Goal: Task Accomplishment & Management: Manage account settings

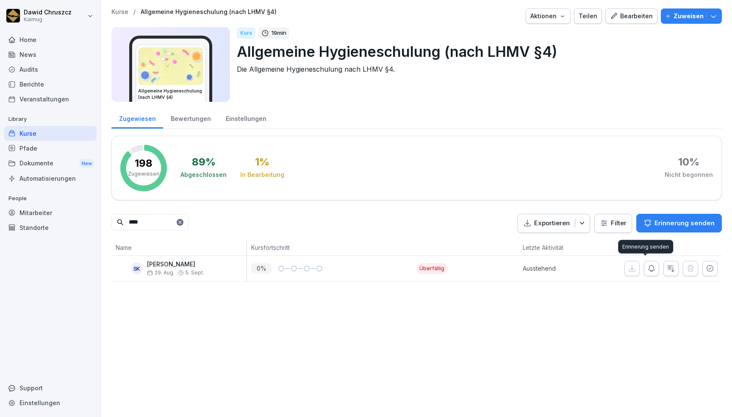
type input "****"
click at [652, 264] on button "button" at bounding box center [651, 268] width 15 height 15
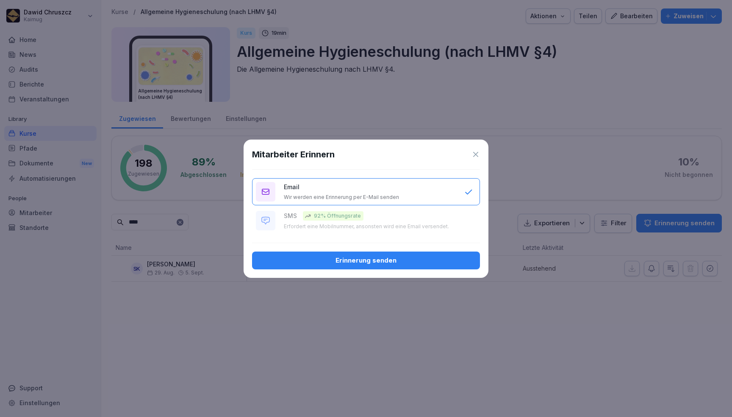
click at [358, 259] on div "Erinnerung senden" at bounding box center [366, 260] width 214 height 9
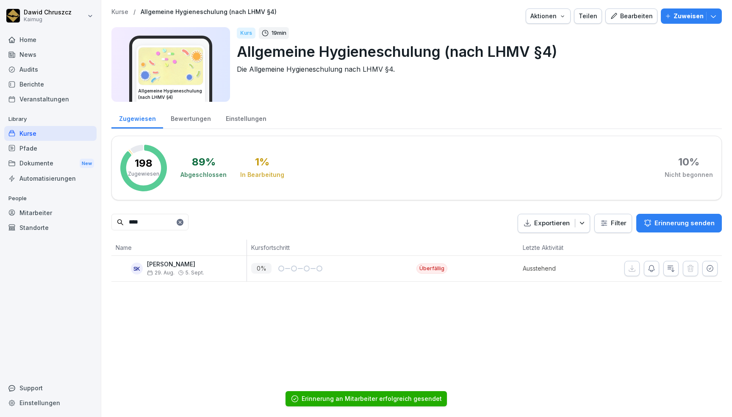
click at [444, 152] on div "89 % Abgeschlossen 1 % In Bearbeitung 10 % Nicht begonnen" at bounding box center [447, 168] width 533 height 47
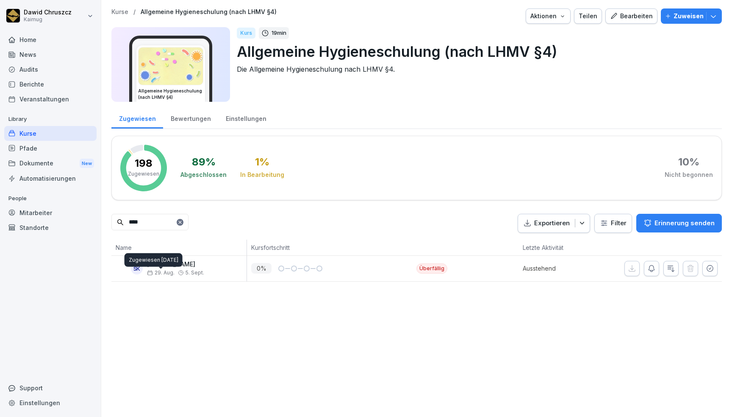
click at [180, 262] on div "Zugewiesen [DATE] Zugewiesen [DATE]" at bounding box center [154, 260] width 58 height 14
click at [439, 290] on div "Kurse / Allgemeine Hygieneschulung (nach LHMV §4) Aktionen Teilen Bearbeiten Zu…" at bounding box center [416, 145] width 631 height 290
click at [166, 263] on p "[PERSON_NAME]" at bounding box center [175, 264] width 57 height 7
click at [46, 213] on div "Mitarbeiter" at bounding box center [50, 212] width 92 height 15
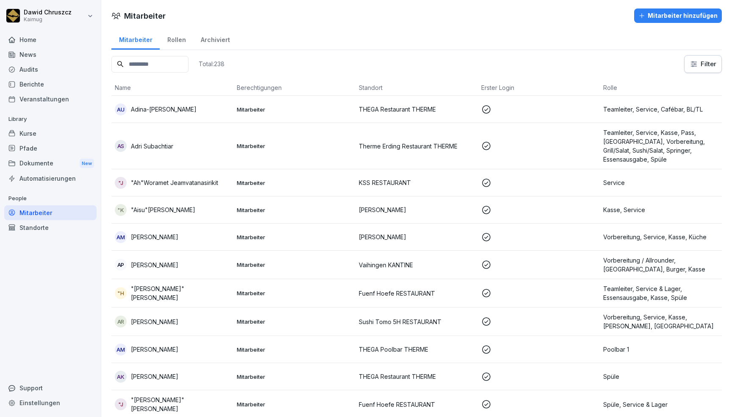
click at [172, 64] on input at bounding box center [149, 64] width 77 height 17
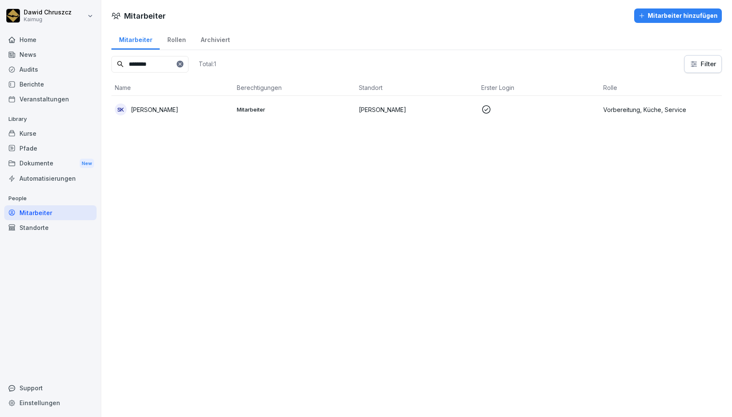
type input "********"
click at [164, 106] on p "[PERSON_NAME]" at bounding box center [154, 109] width 47 height 9
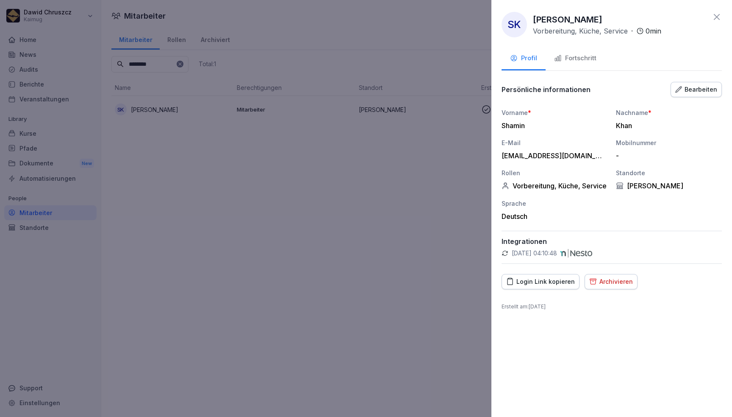
click at [687, 93] on div "Bearbeiten" at bounding box center [697, 89] width 42 height 9
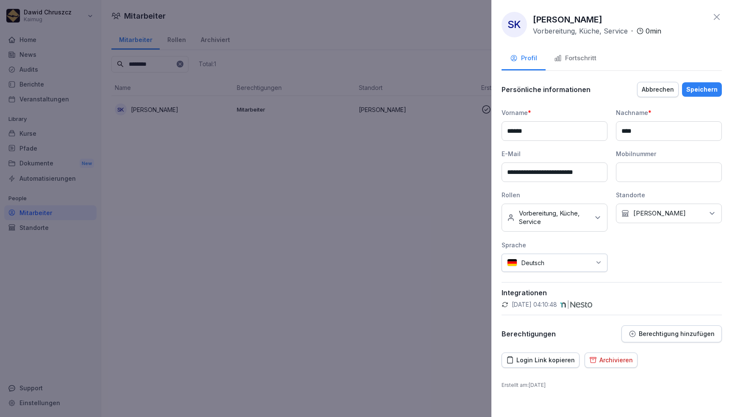
scroll to position [0, 2]
drag, startPoint x: 506, startPoint y: 167, endPoint x: 622, endPoint y: 166, distance: 116.6
click at [622, 166] on div "**********" at bounding box center [612, 190] width 220 height 164
drag, startPoint x: 314, startPoint y: 296, endPoint x: 338, endPoint y: 279, distance: 29.5
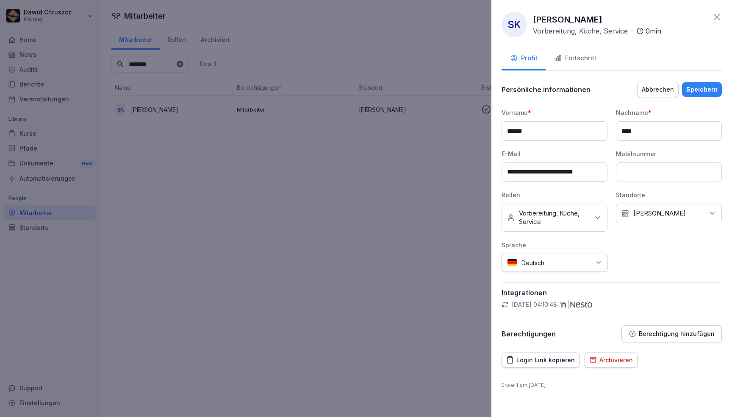
click at [319, 295] on div at bounding box center [366, 208] width 732 height 417
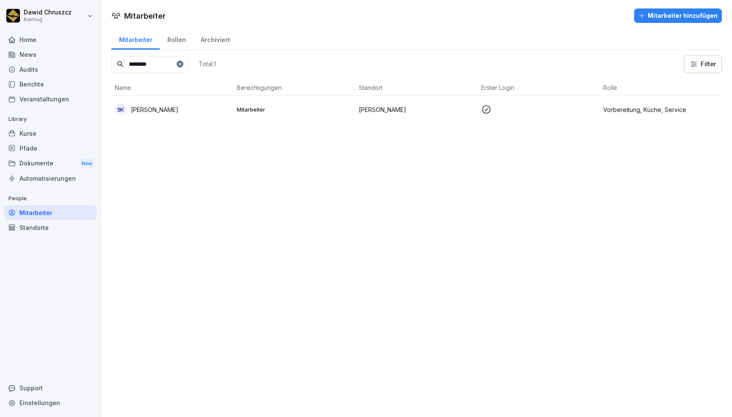
click at [46, 214] on div "Mitarbeiter" at bounding box center [50, 212] width 92 height 15
click at [183, 66] on icon at bounding box center [180, 63] width 5 height 5
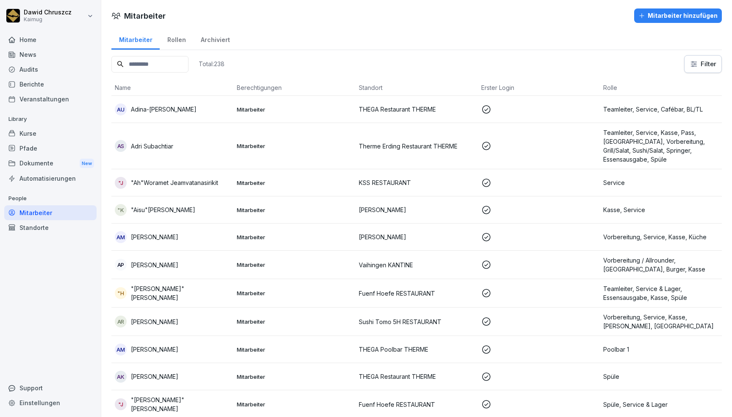
click at [42, 212] on div "Mitarbeiter" at bounding box center [50, 212] width 92 height 15
click at [35, 129] on div "Kurse" at bounding box center [50, 133] width 92 height 15
